Goal: Find specific page/section: Locate item on page

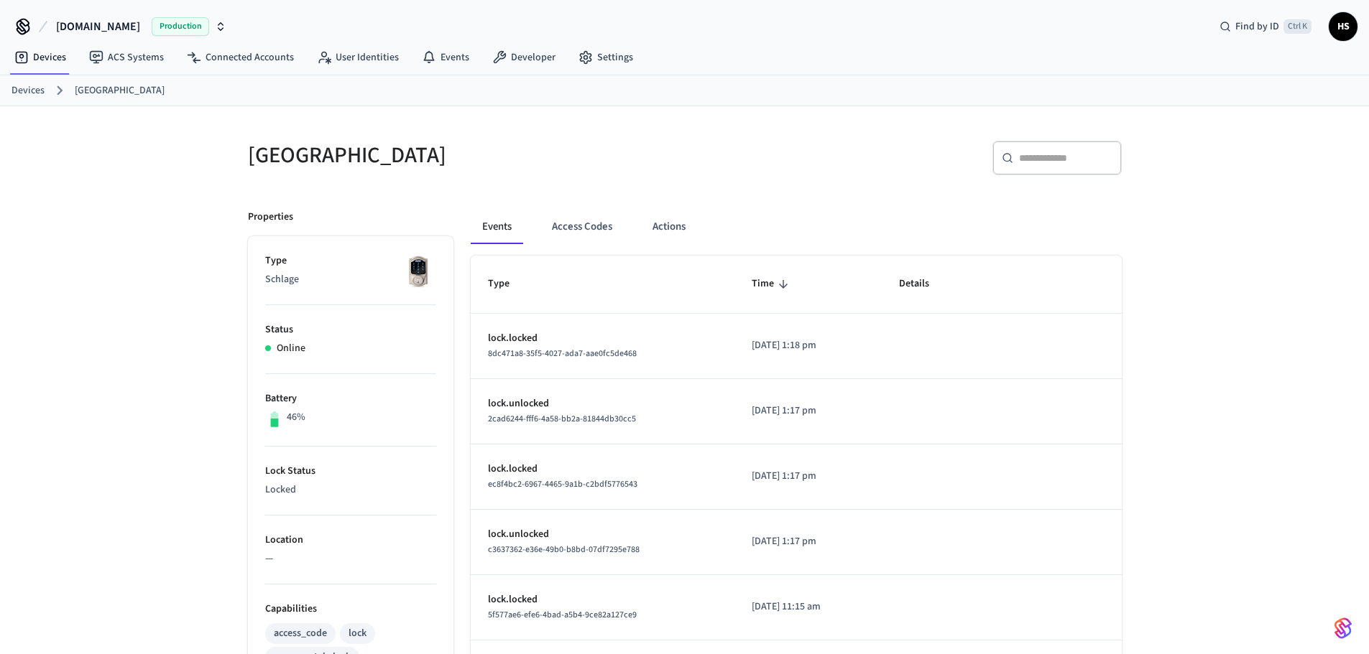
click at [0, 244] on div "Wildwood Lodge ​ ​ Properties Type Schlage Status Online Battery 46% Lock Statu…" at bounding box center [684, 578] width 1369 height 944
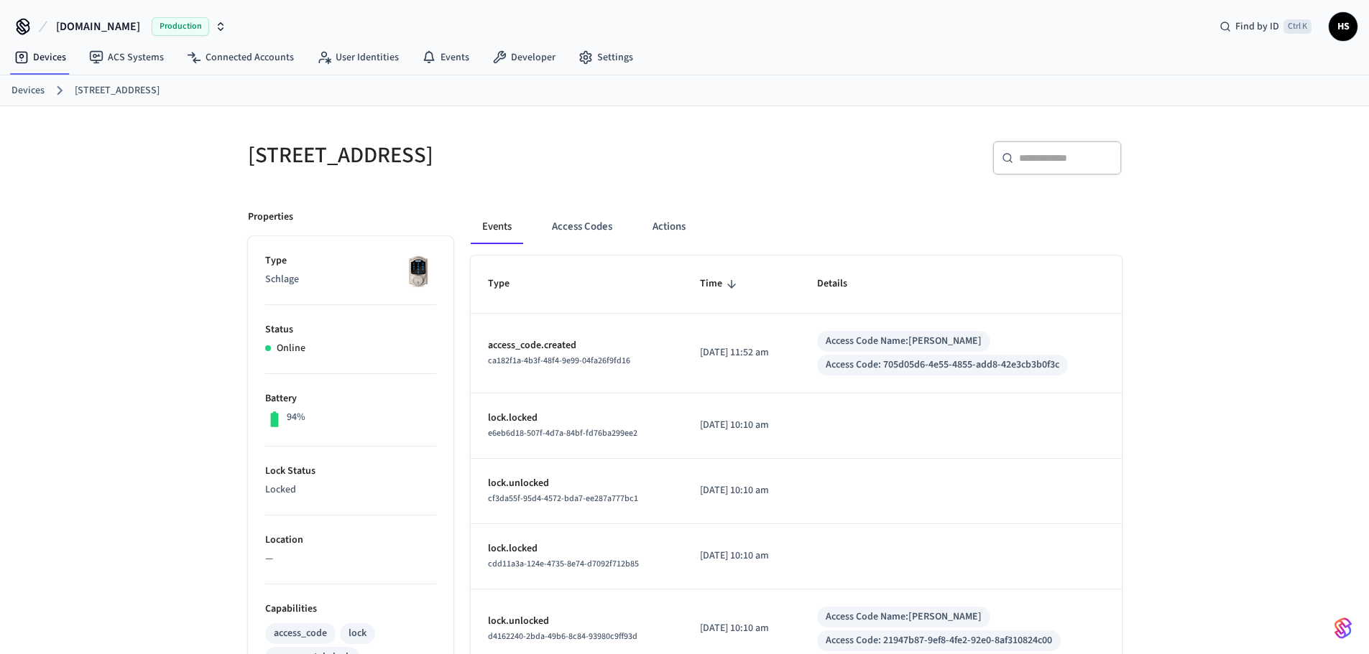
click at [362, 149] on h5 "[STREET_ADDRESS]" at bounding box center [462, 155] width 428 height 29
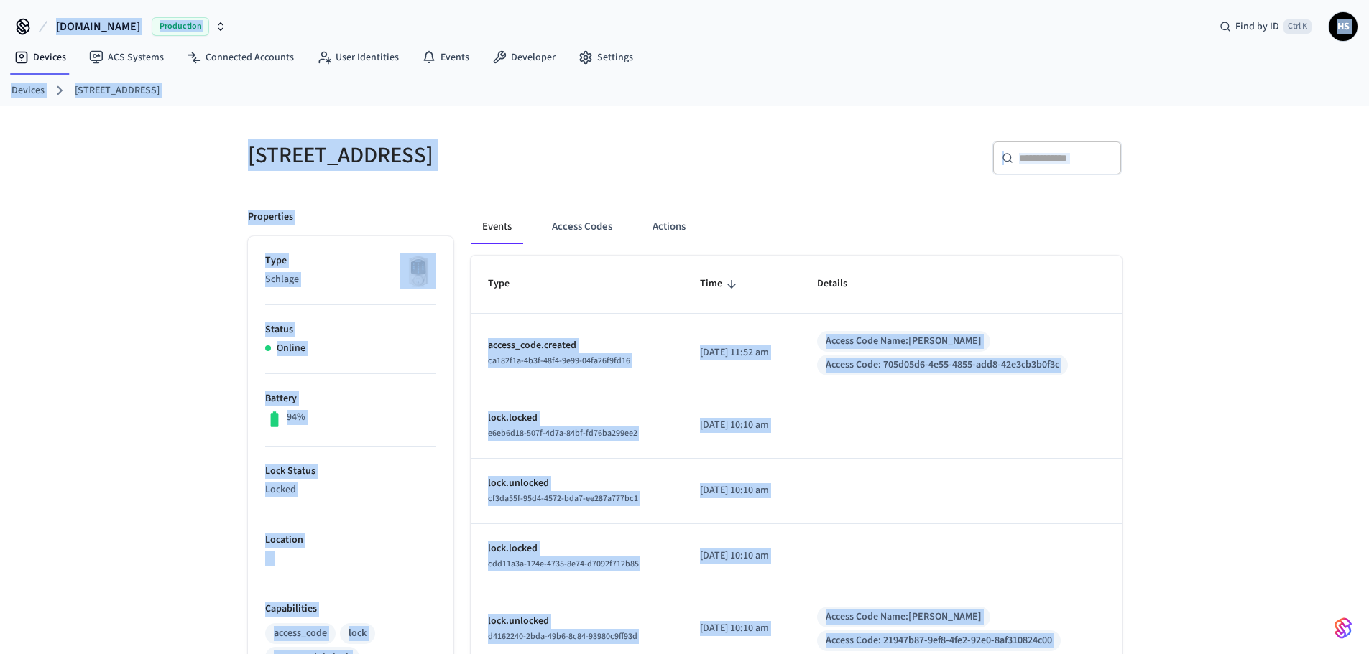
click at [375, 158] on h5 "[STREET_ADDRESS]" at bounding box center [462, 155] width 428 height 29
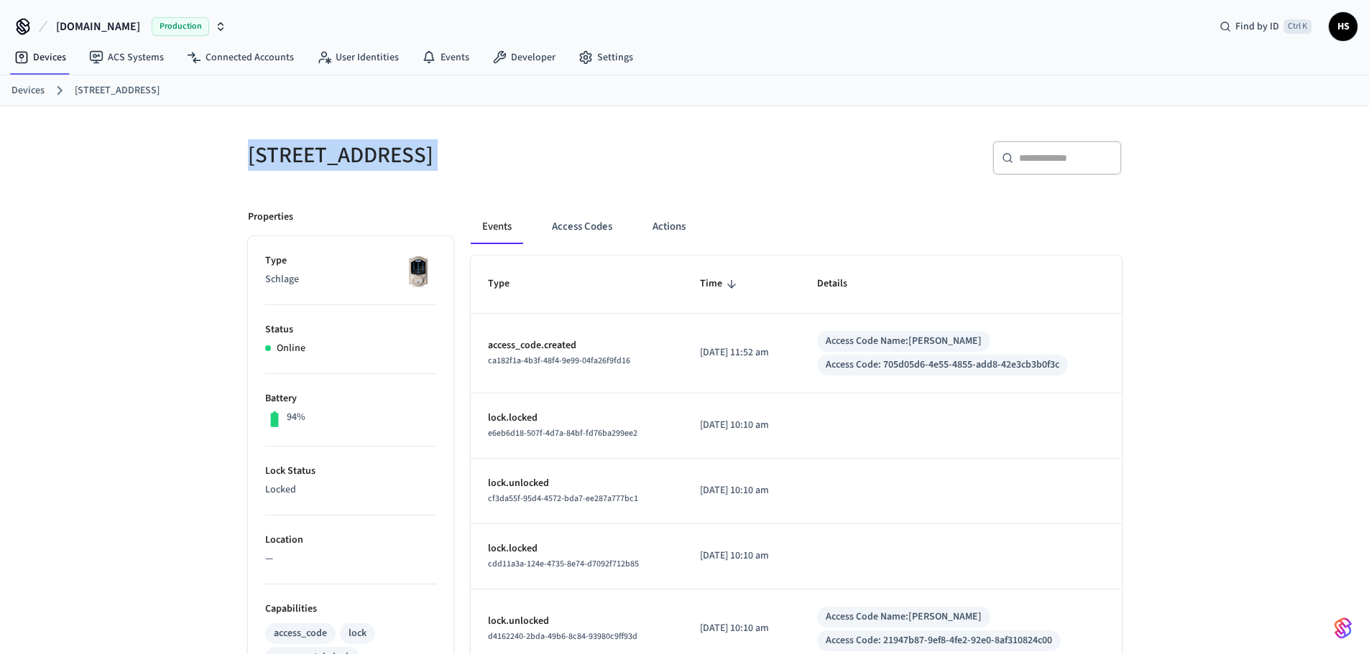
click at [375, 158] on h5 "[STREET_ADDRESS]" at bounding box center [462, 155] width 428 height 29
copy div "[STREET_ADDRESS]"
